Goal: Check status: Check status

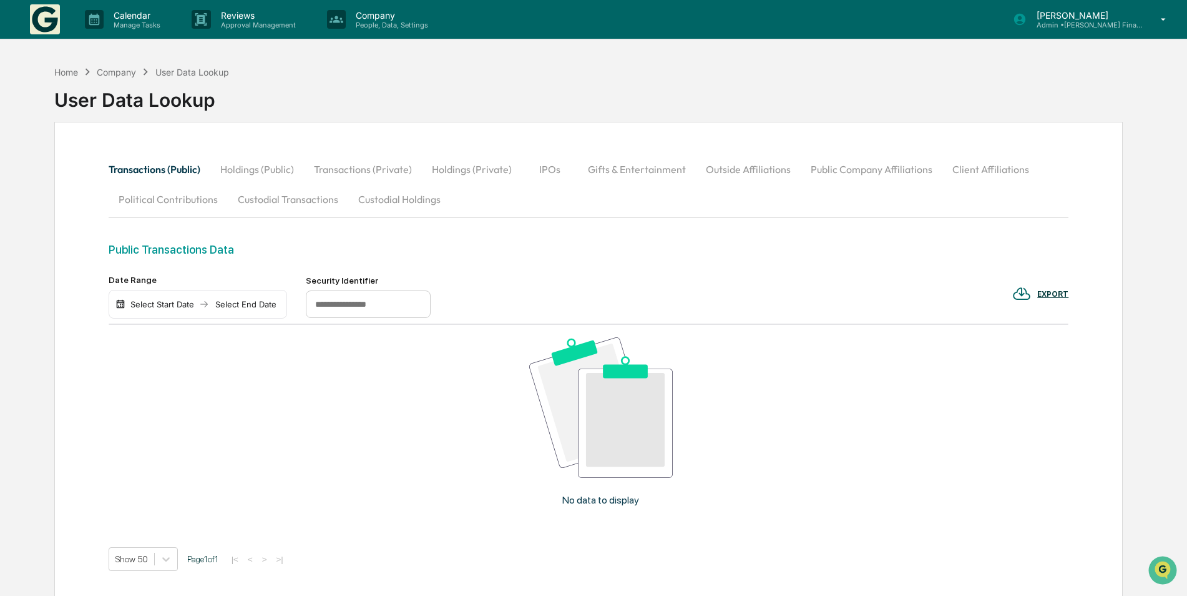
click at [393, 202] on button "Custodial Holdings" at bounding box center [399, 199] width 102 height 30
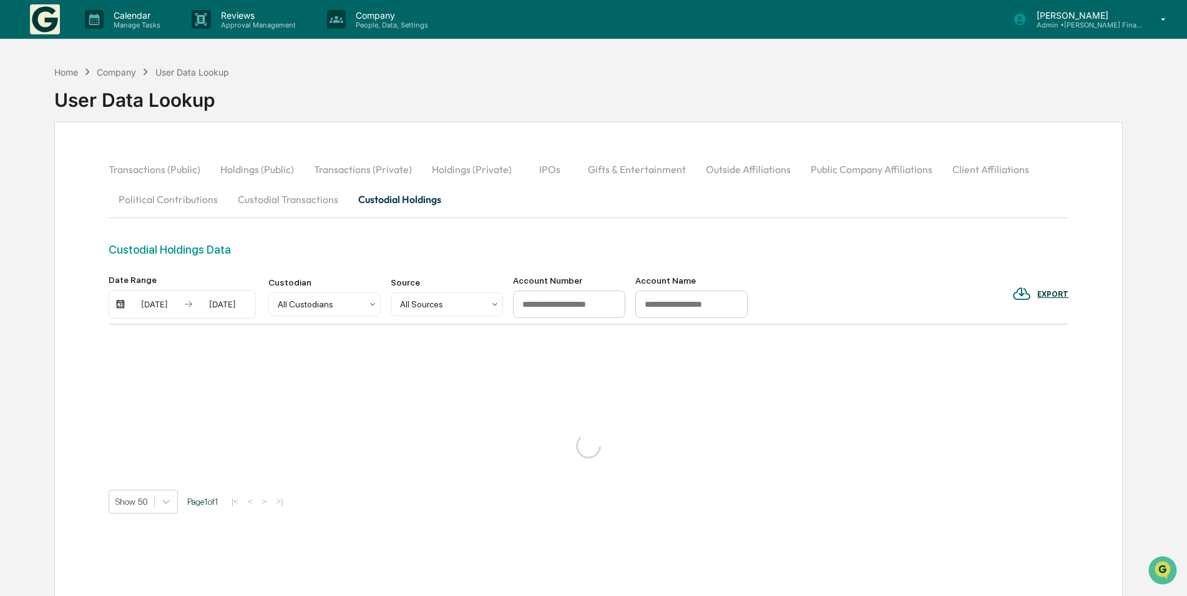
click at [119, 307] on img at bounding box center [120, 304] width 10 height 10
click at [122, 304] on img at bounding box center [120, 304] width 10 height 10
click at [164, 303] on div "[DATE]" at bounding box center [154, 304] width 53 height 10
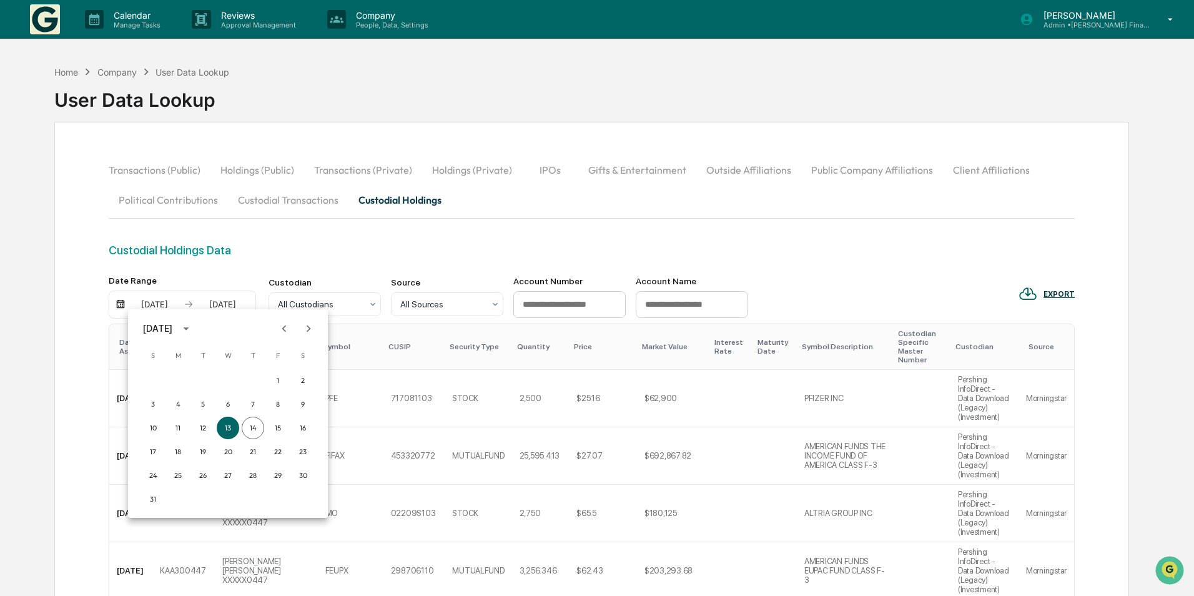
click at [283, 326] on icon "Previous month" at bounding box center [284, 329] width 14 height 14
click at [253, 476] on button "31" at bounding box center [253, 475] width 22 height 22
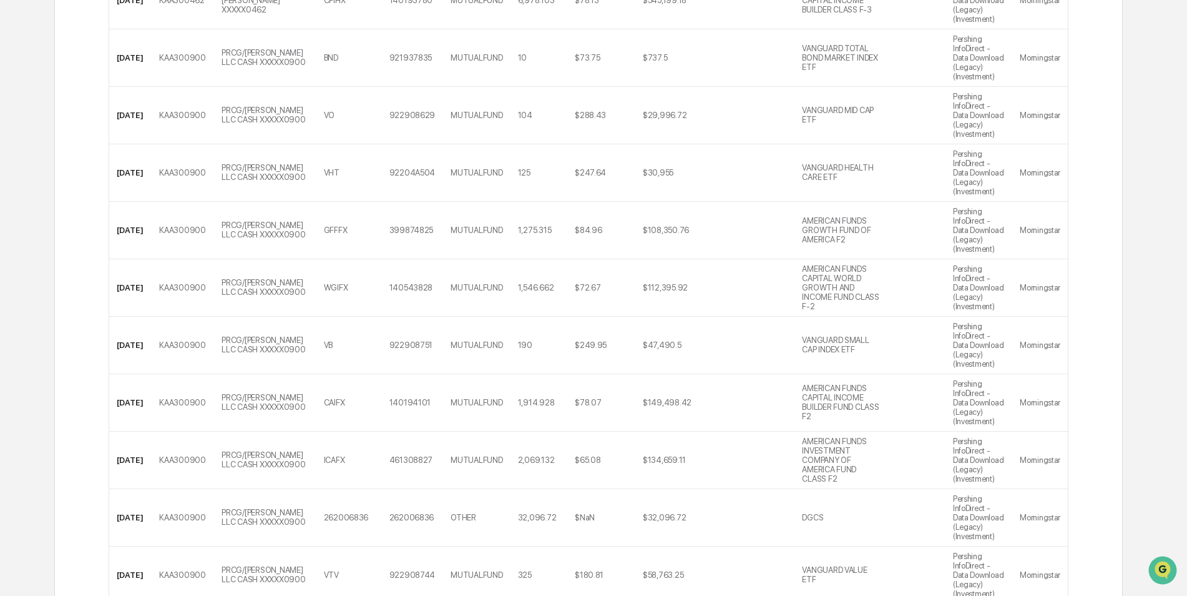
scroll to position [796, 0]
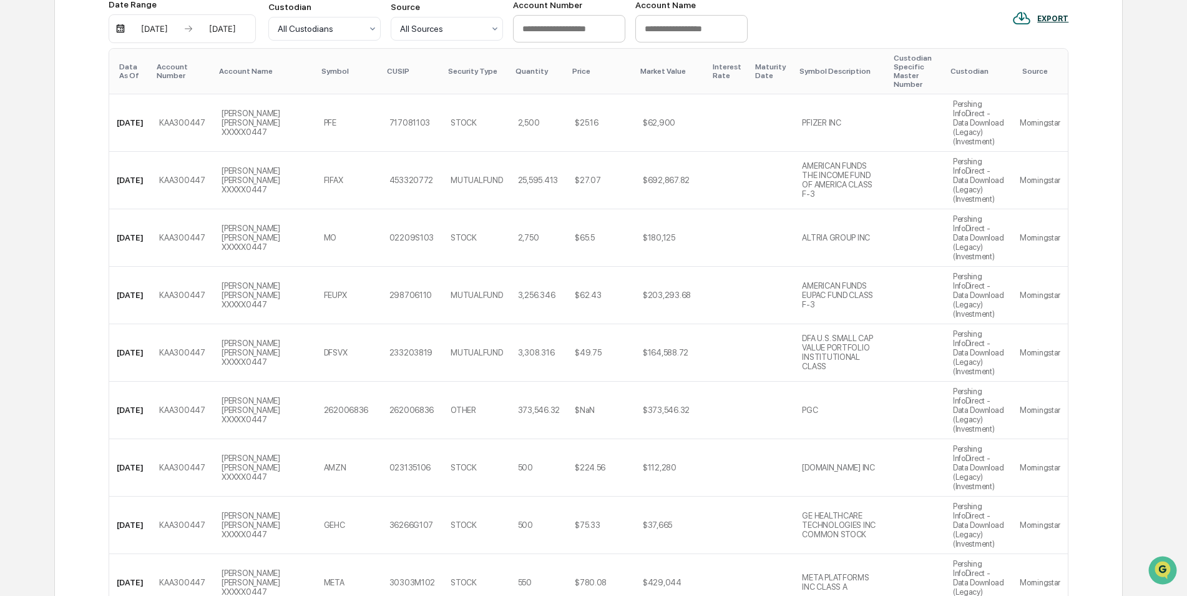
scroll to position [0, 0]
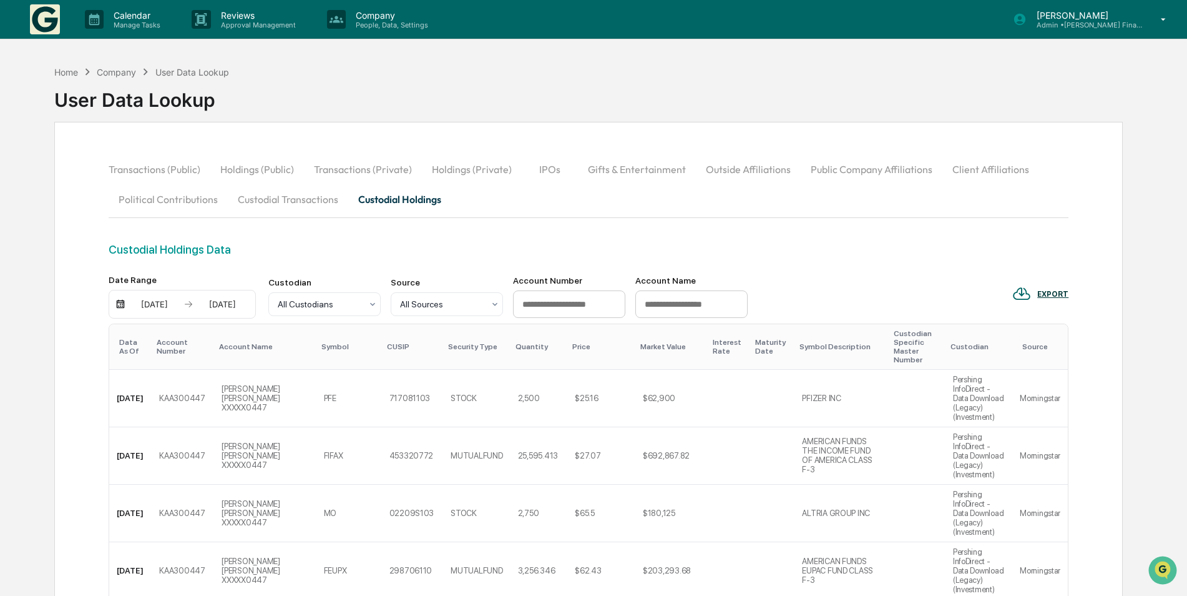
click at [560, 305] on input at bounding box center [569, 303] width 112 height 27
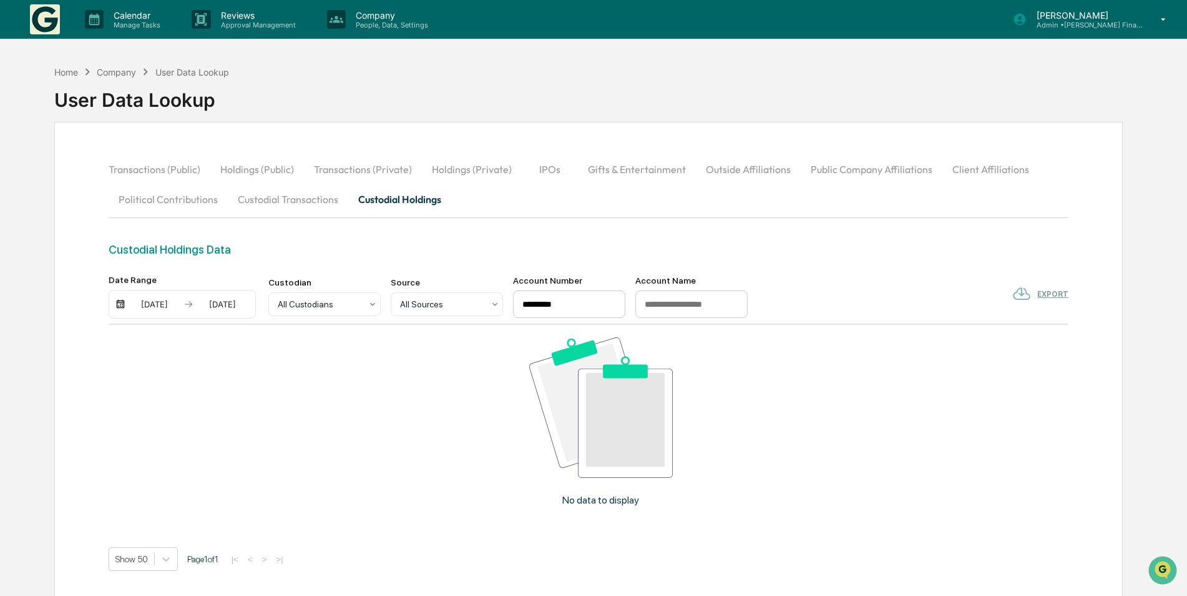
click at [536, 299] on input "*********" at bounding box center [569, 303] width 112 height 27
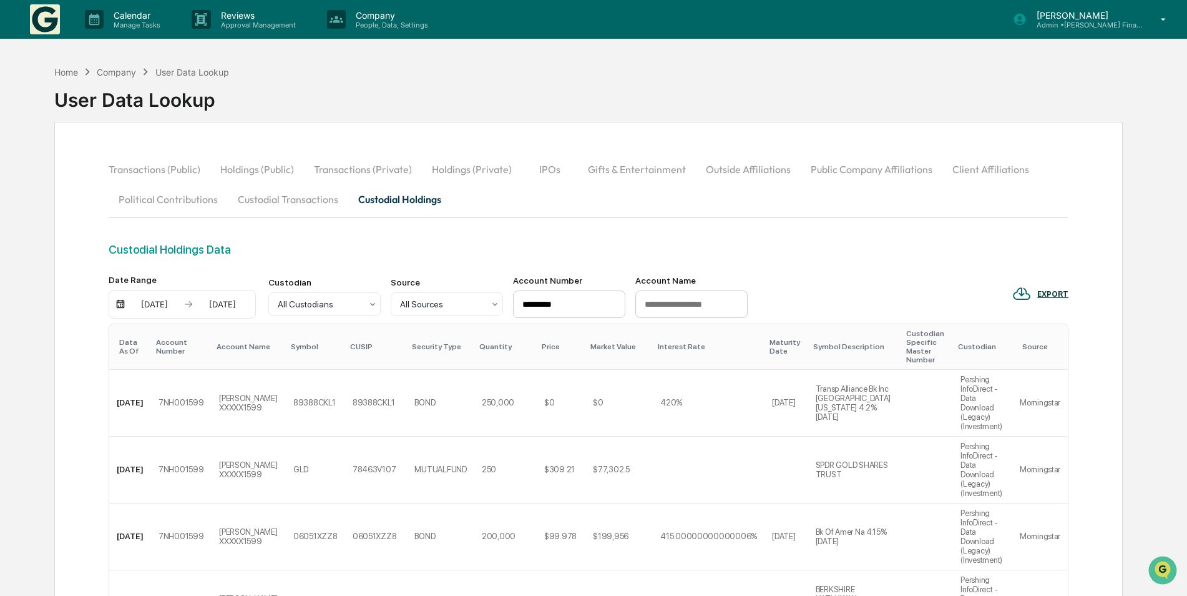
type input "*********"
click at [156, 308] on div "[DATE]" at bounding box center [154, 304] width 53 height 10
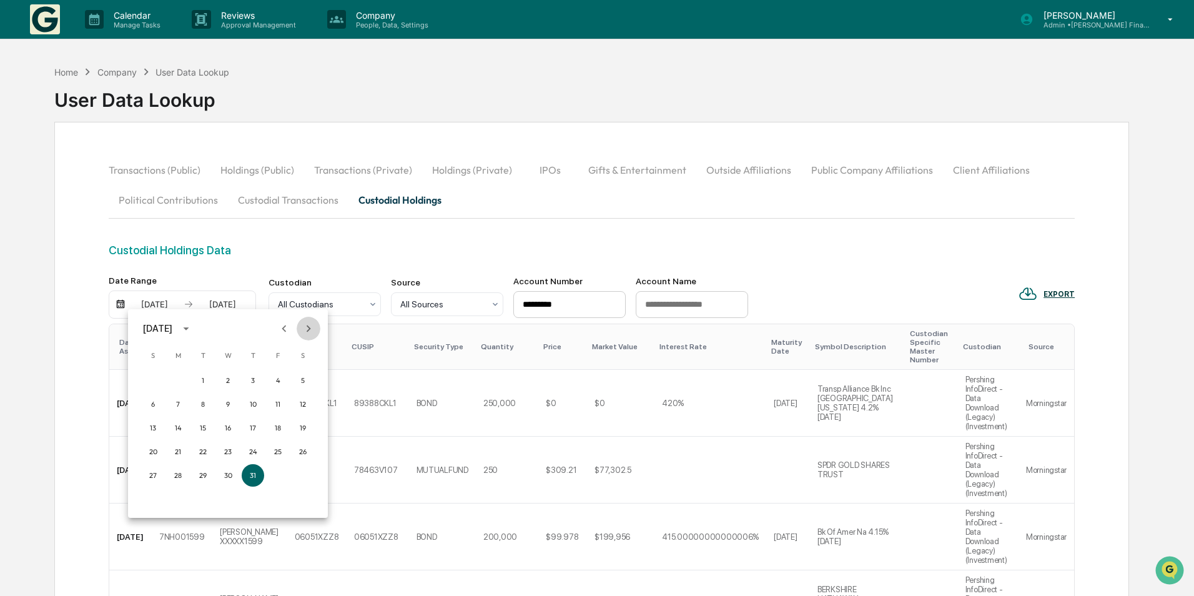
click at [307, 327] on icon "Next month" at bounding box center [309, 329] width 14 height 14
click at [228, 423] on button "13" at bounding box center [228, 427] width 22 height 22
